Goal: Task Accomplishment & Management: Complete application form

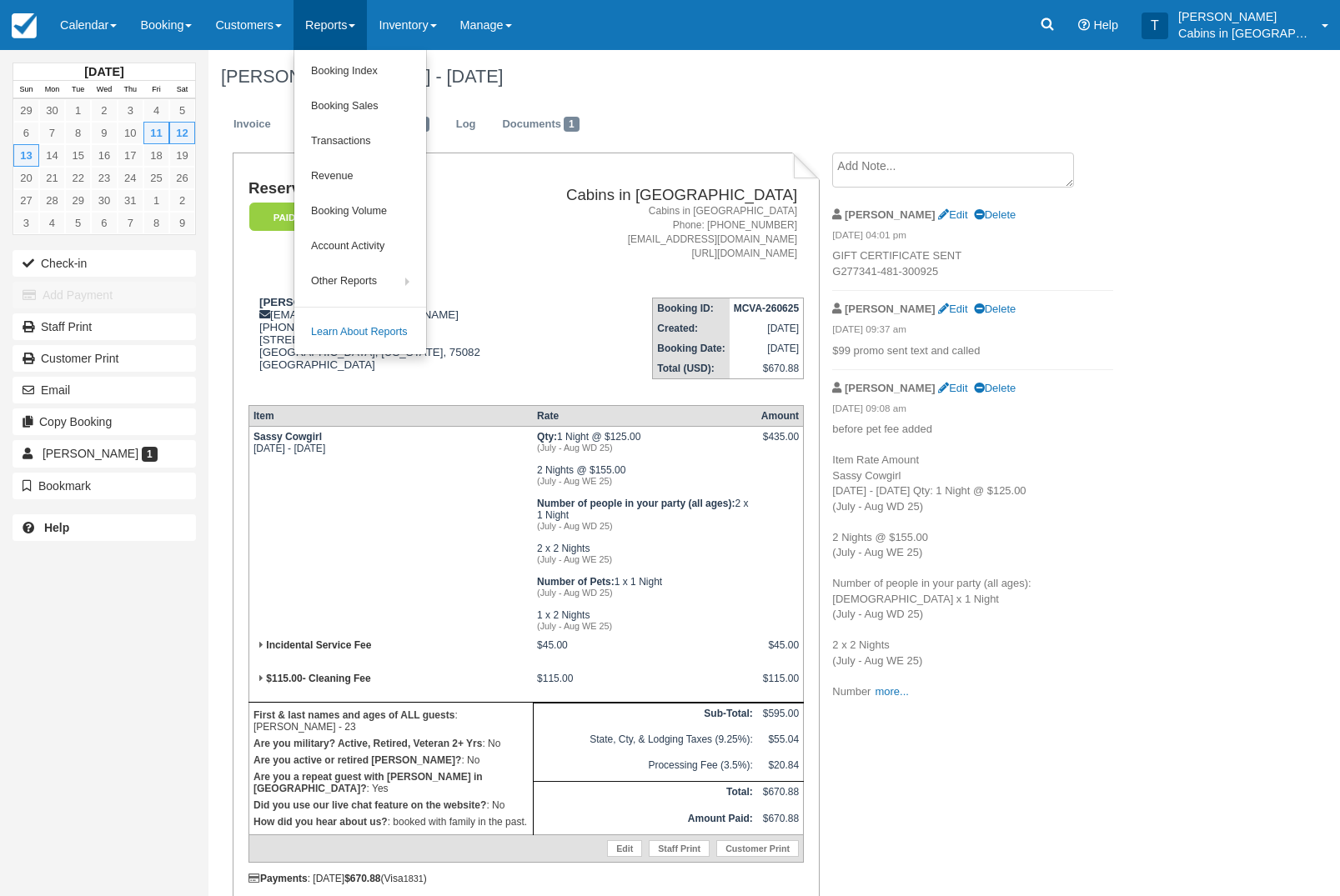
click at [418, 77] on link "Booking Index" at bounding box center [360, 71] width 132 height 35
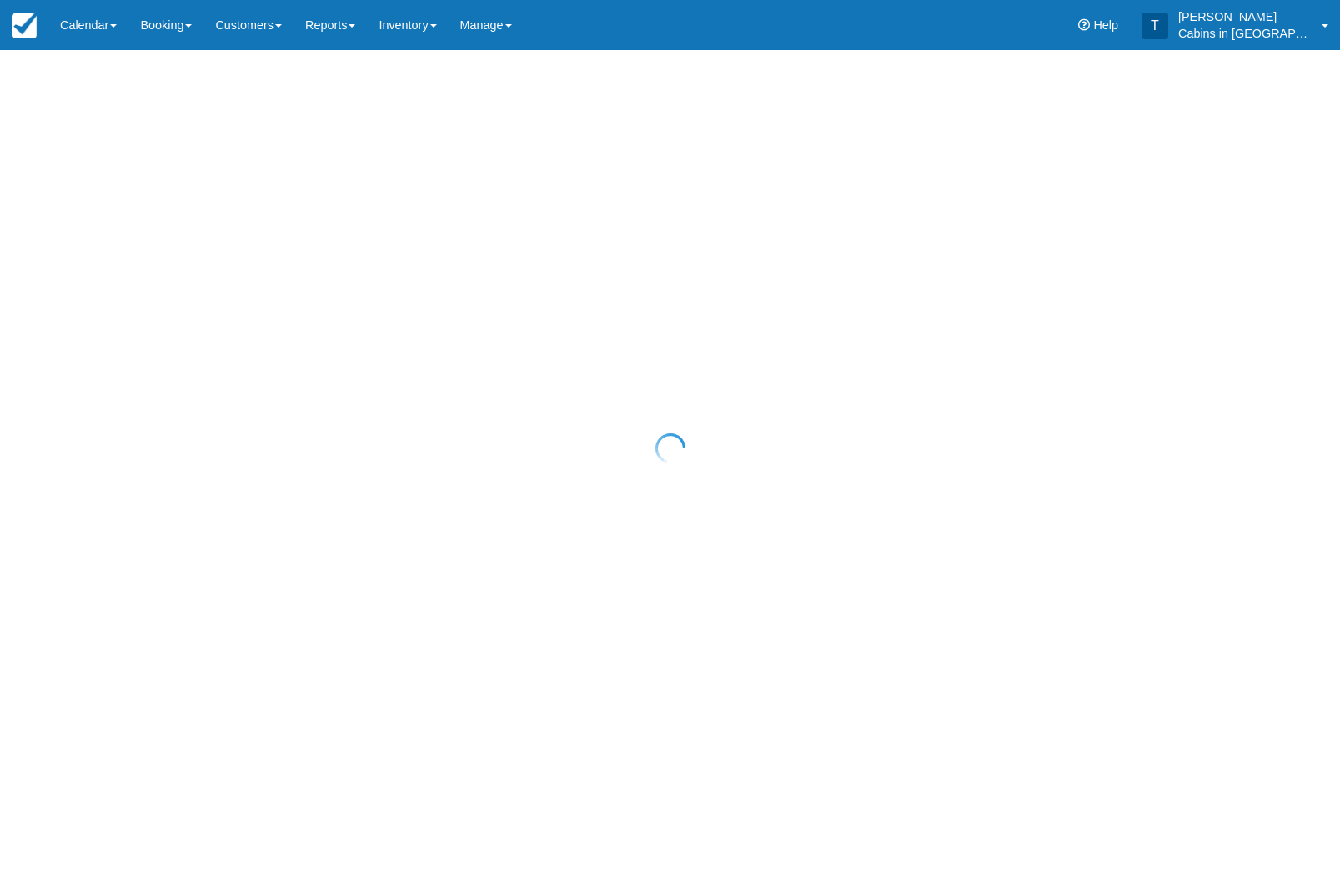
select select "25"
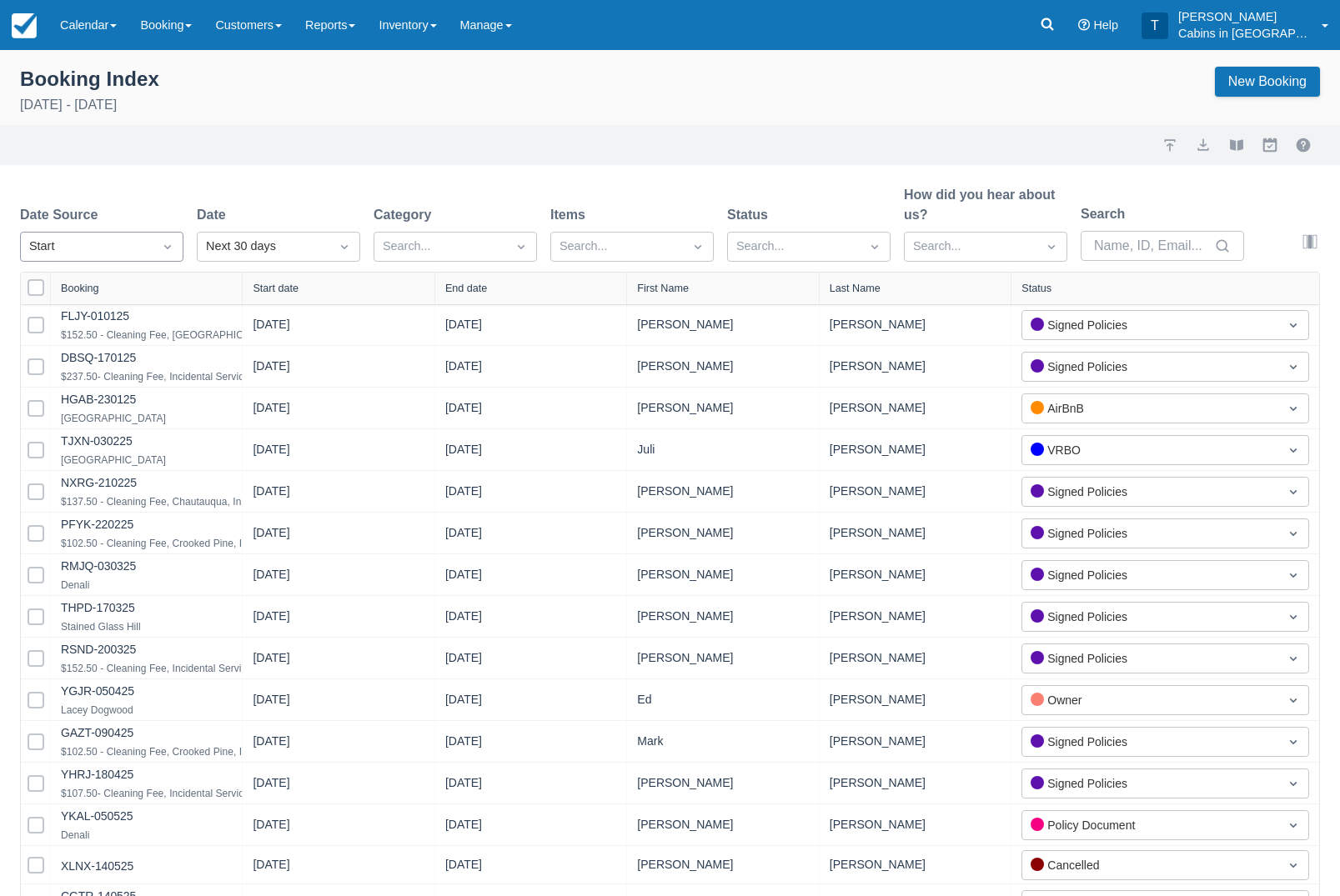
click at [164, 240] on icon "Dropdown icon" at bounding box center [168, 246] width 17 height 17
click at [140, 297] on div "Created" at bounding box center [101, 288] width 163 height 32
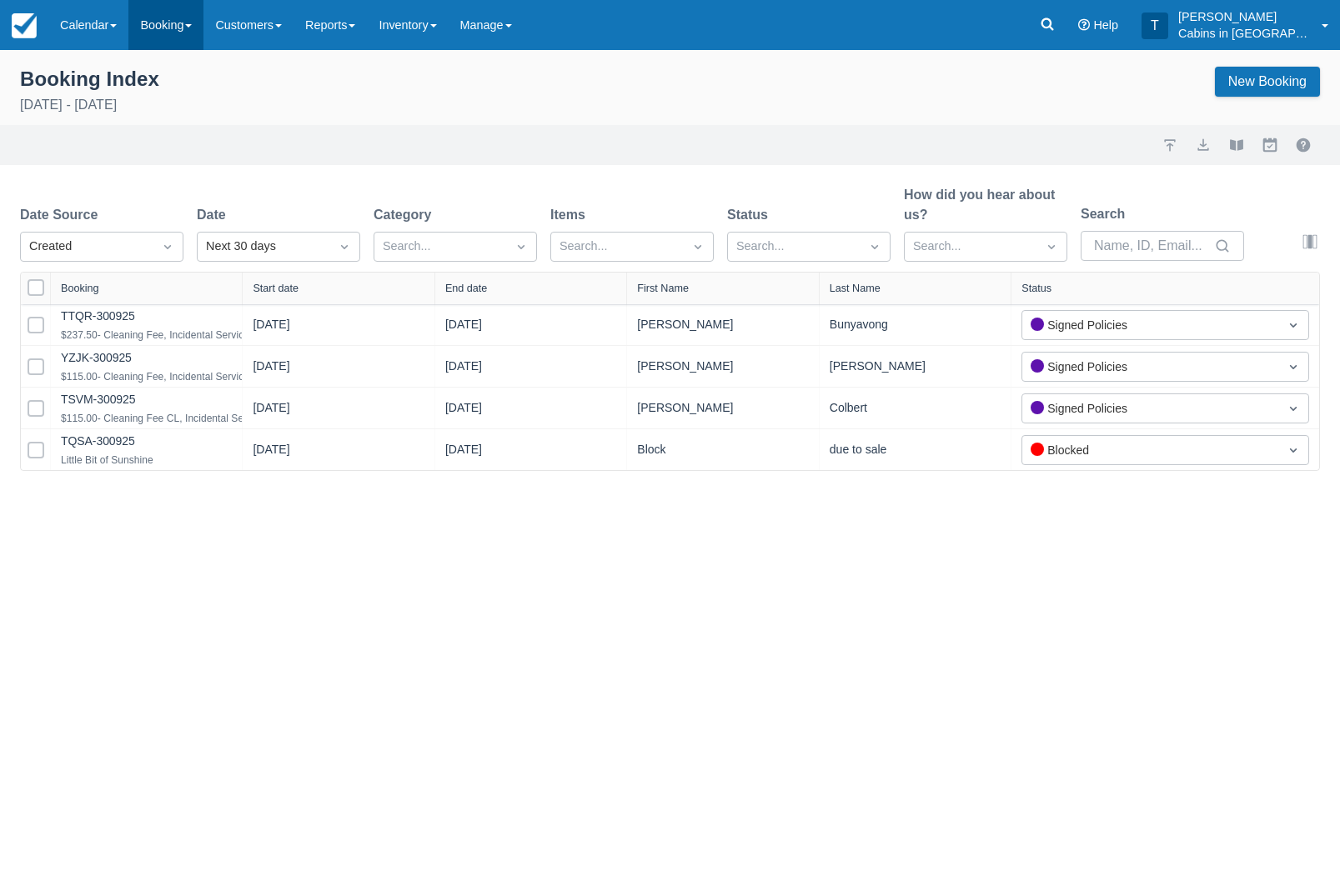
click at [201, 32] on link "Booking" at bounding box center [166, 25] width 75 height 50
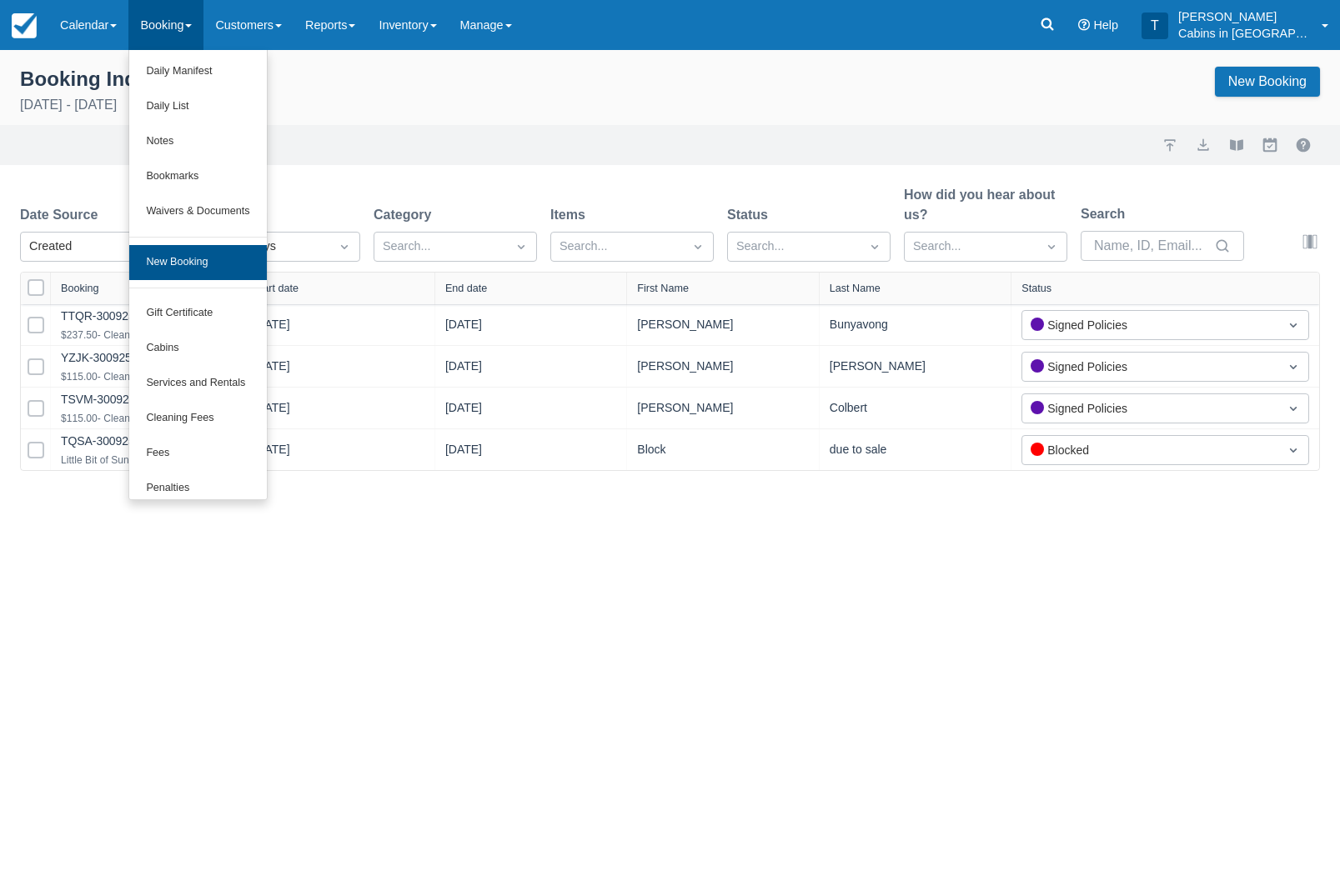
click at [249, 271] on link "New Booking" at bounding box center [197, 262] width 136 height 35
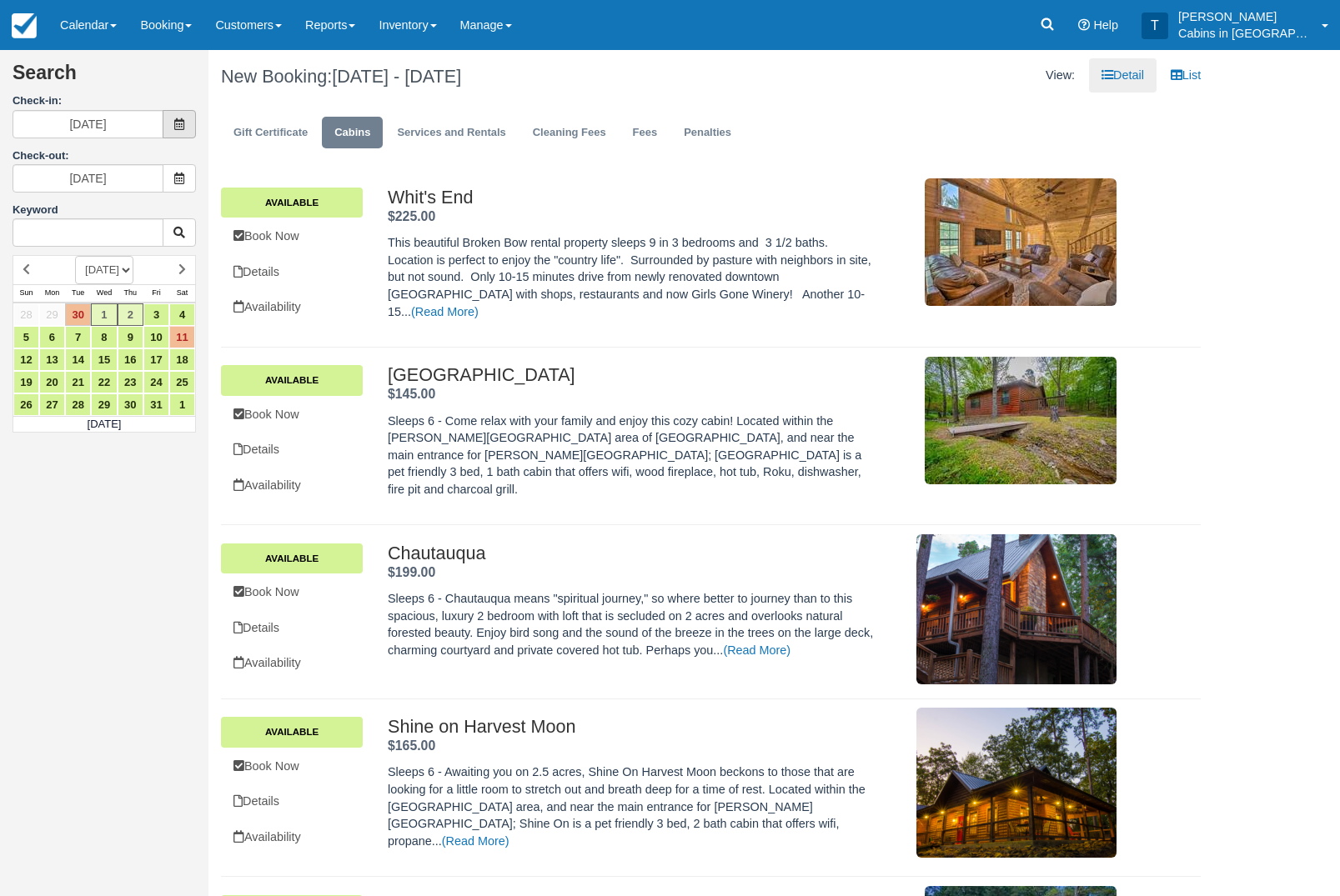
click at [171, 127] on span at bounding box center [178, 124] width 33 height 29
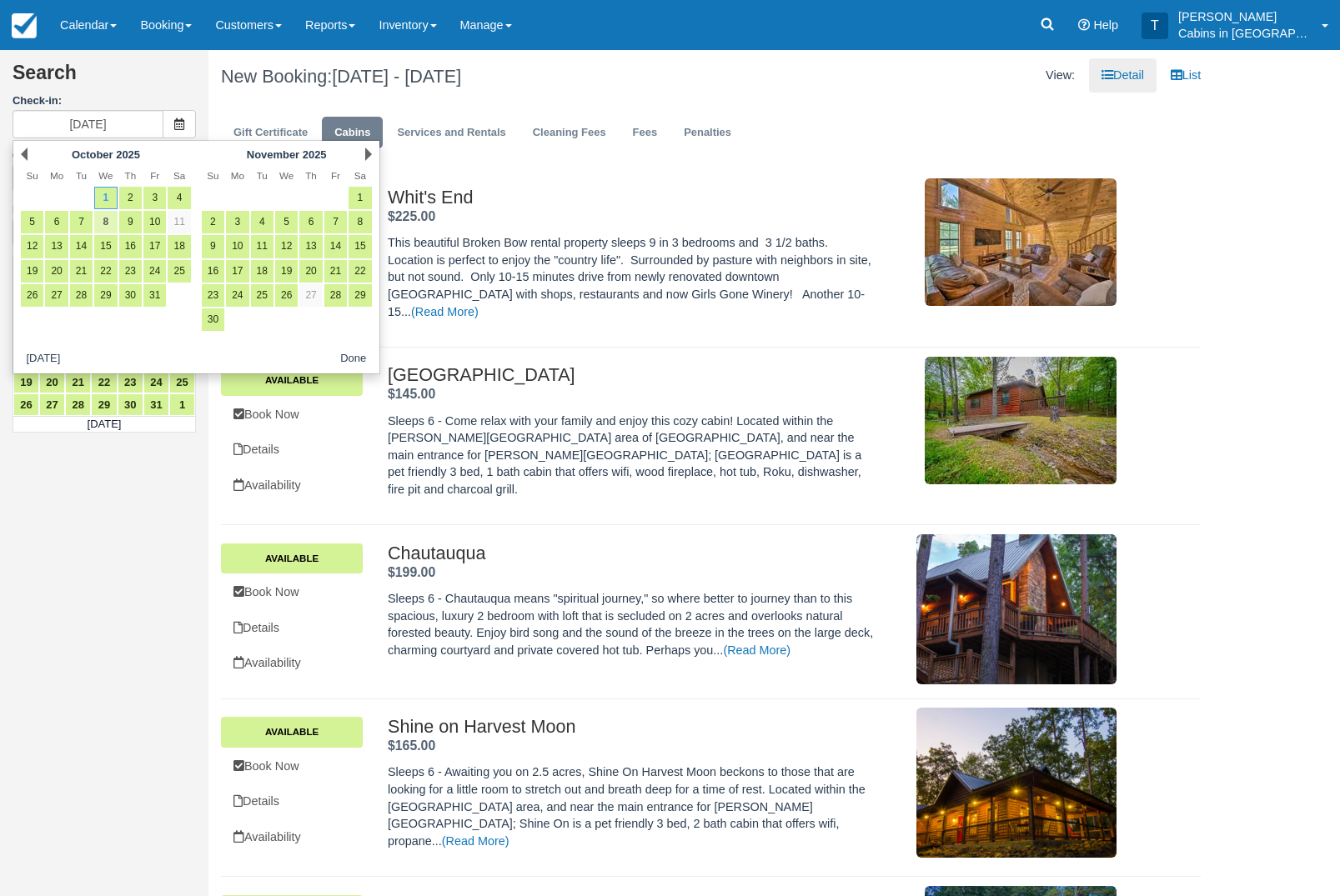
click at [110, 234] on link "8" at bounding box center [105, 222] width 22 height 22
type input "[DATE]"
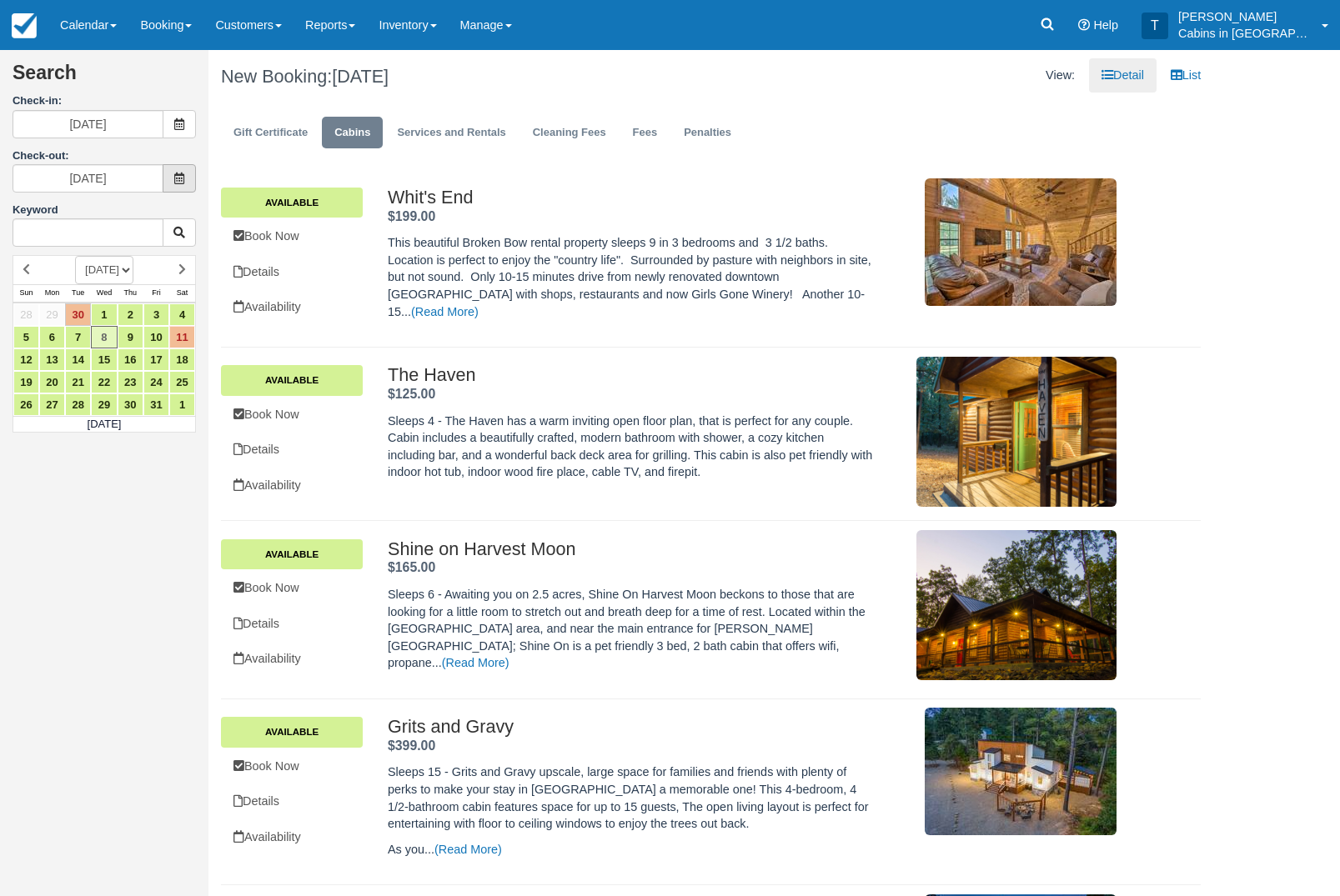
click at [183, 185] on icon at bounding box center [178, 178] width 12 height 12
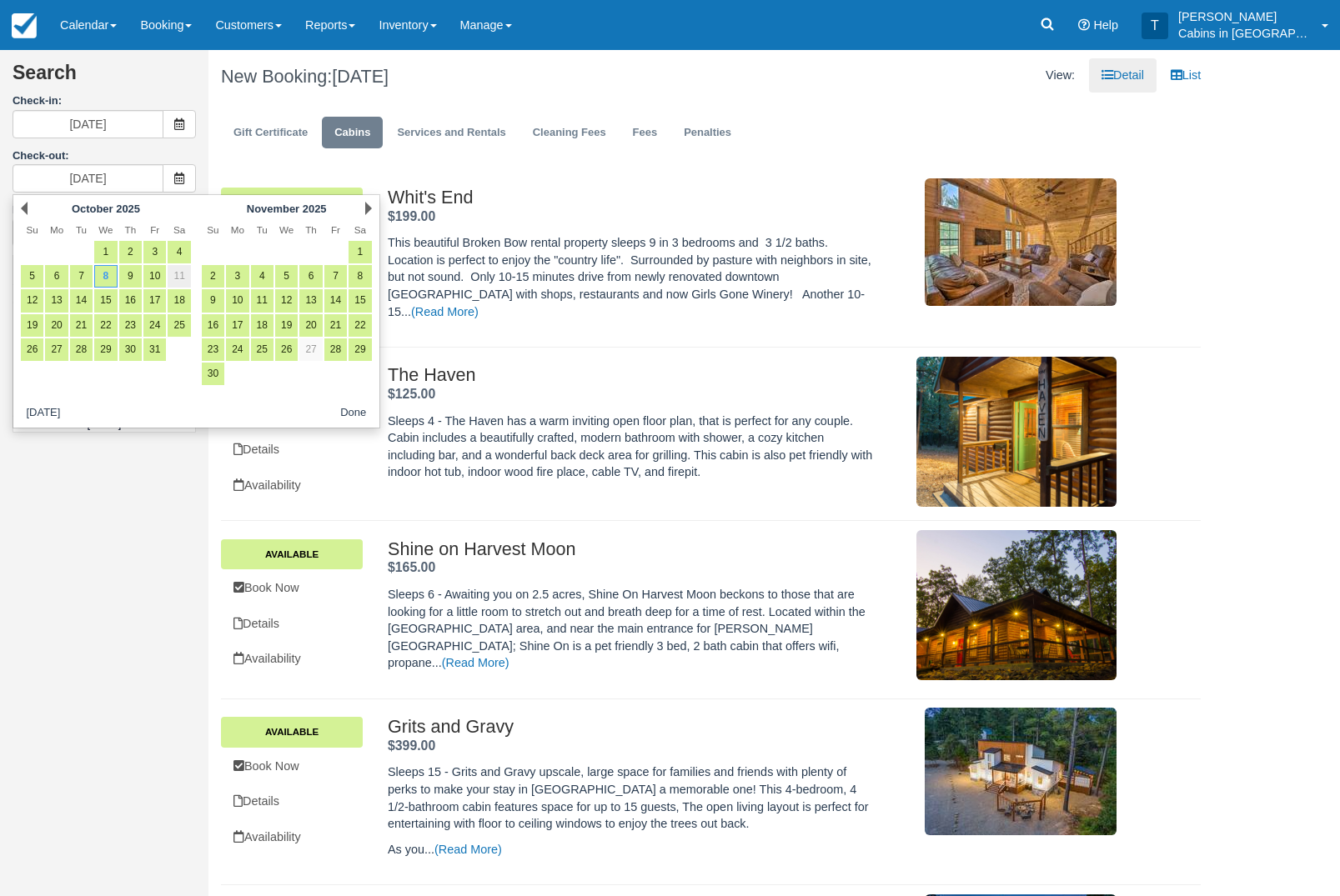
click at [183, 280] on link "11" at bounding box center [178, 275] width 22 height 22
type input "[DATE]"
